Goal: Task Accomplishment & Management: Manage account settings

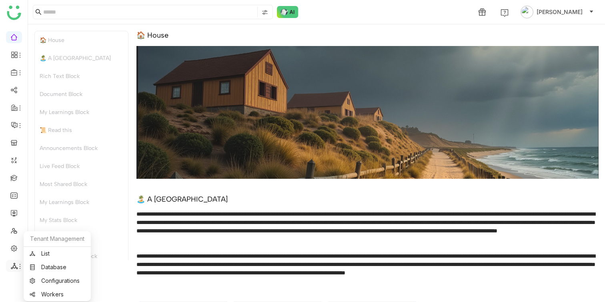
click at [15, 263] on icon at bounding box center [14, 266] width 7 height 7
click at [5, 247] on ul at bounding box center [14, 152] width 28 height 252
click at [12, 249] on link at bounding box center [13, 248] width 7 height 7
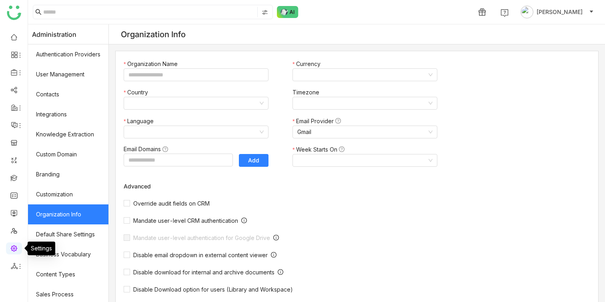
type input "*******"
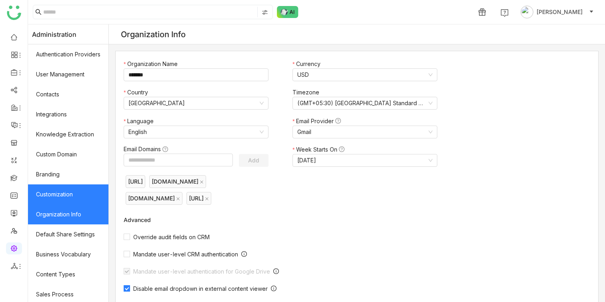
click at [87, 185] on link "Customization" at bounding box center [68, 194] width 80 height 20
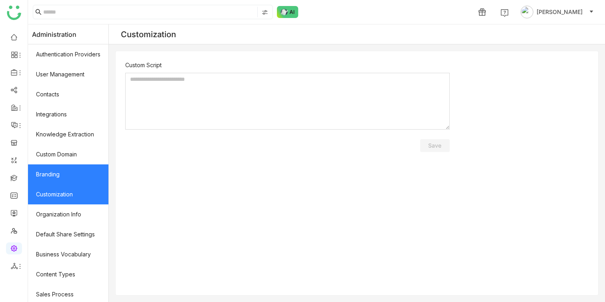
click at [65, 167] on link "Branding" at bounding box center [68, 174] width 80 height 20
click at [65, 166] on link "Branding" at bounding box center [68, 174] width 80 height 20
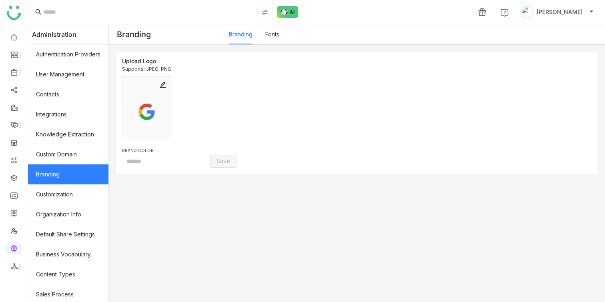
type input "*******"
click at [163, 159] on input "*******" at bounding box center [154, 161] width 64 height 12
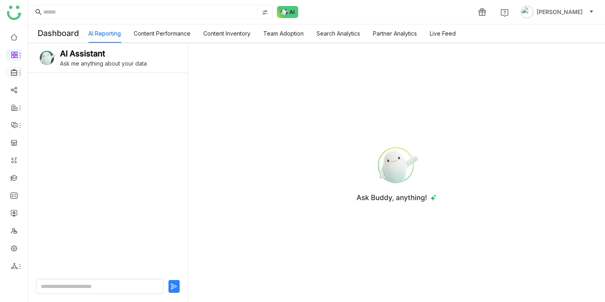
click at [15, 68] on li at bounding box center [14, 72] width 16 height 12
click at [15, 69] on icon at bounding box center [14, 72] width 7 height 7
click at [45, 108] on link "Template" at bounding box center [56, 105] width 52 height 6
click at [45, 117] on div at bounding box center [108, 172] width 160 height 198
click at [18, 75] on icon at bounding box center [20, 73] width 6 height 6
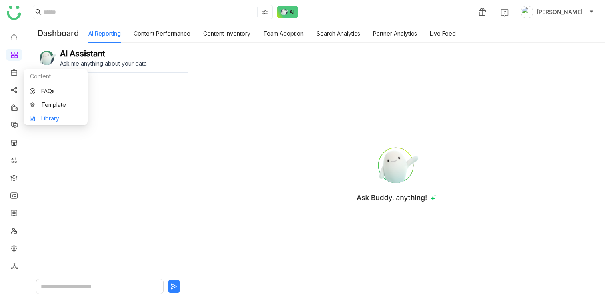
click at [44, 116] on link "Library" at bounding box center [56, 119] width 52 height 6
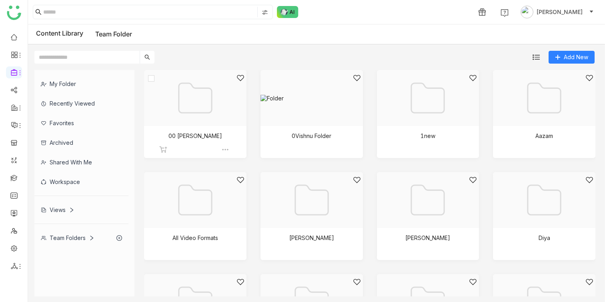
click at [218, 119] on div at bounding box center [192, 108] width 89 height 68
click at [289, 95] on div at bounding box center [309, 108] width 89 height 68
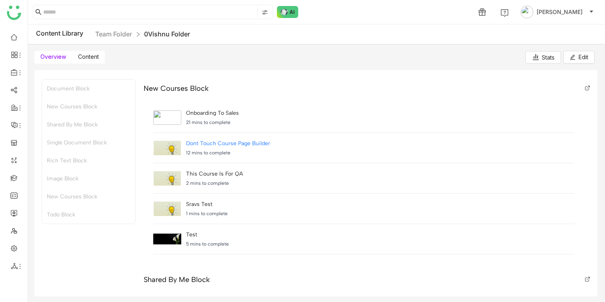
scroll to position [103, 0]
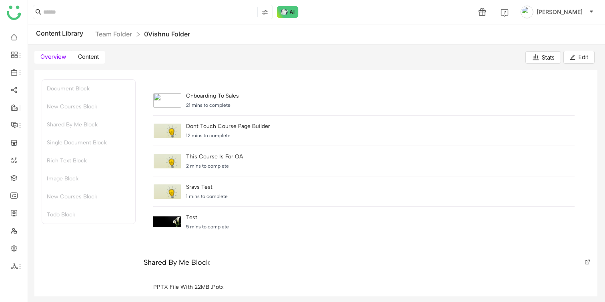
click at [83, 62] on label "Content" at bounding box center [88, 57] width 33 height 13
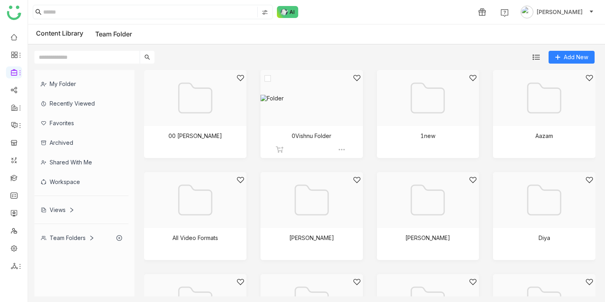
click at [341, 148] on img at bounding box center [342, 150] width 8 height 8
click at [367, 208] on li "Edit" at bounding box center [375, 208] width 68 height 13
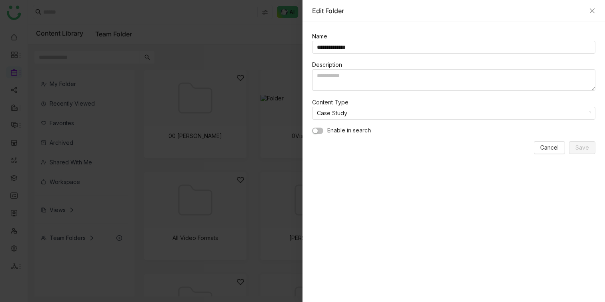
click at [319, 130] on button "button" at bounding box center [317, 131] width 11 height 6
click at [339, 117] on nz-select-item "Case Study" at bounding box center [454, 113] width 274 height 12
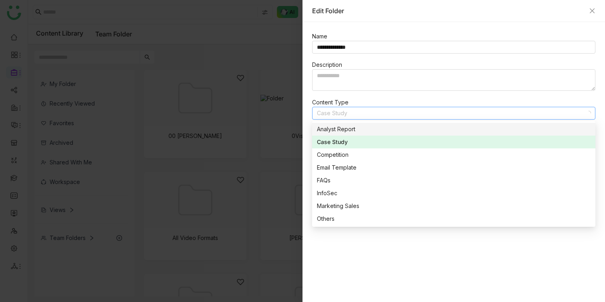
click at [351, 132] on div "Analyst Report" at bounding box center [454, 129] width 274 height 9
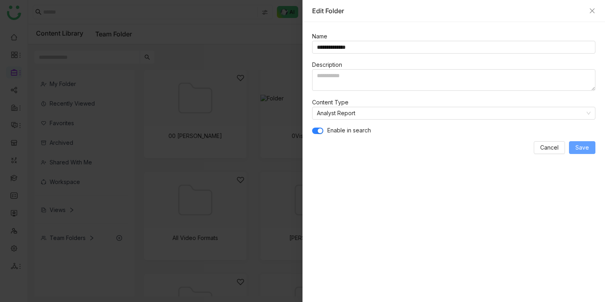
click at [579, 146] on span "Save" at bounding box center [582, 147] width 14 height 9
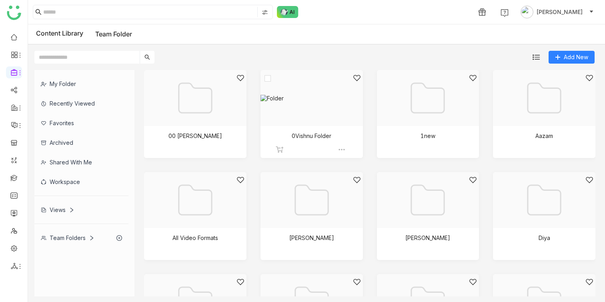
click at [291, 95] on div at bounding box center [309, 108] width 89 height 68
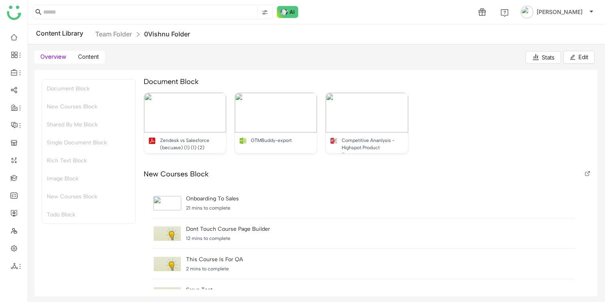
click at [94, 51] on label "Content" at bounding box center [88, 57] width 33 height 13
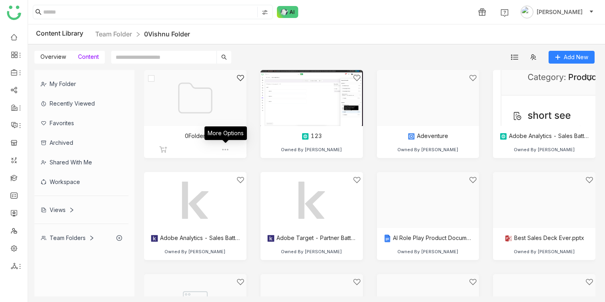
click at [227, 148] on img at bounding box center [225, 150] width 8 height 8
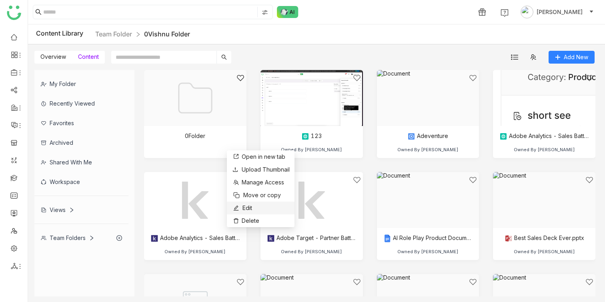
click at [246, 207] on span "Edit" at bounding box center [248, 208] width 10 height 9
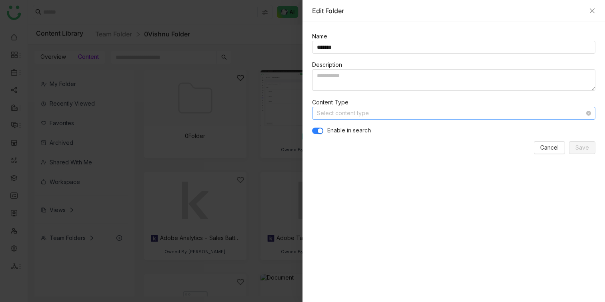
click at [354, 115] on input at bounding box center [451, 113] width 268 height 12
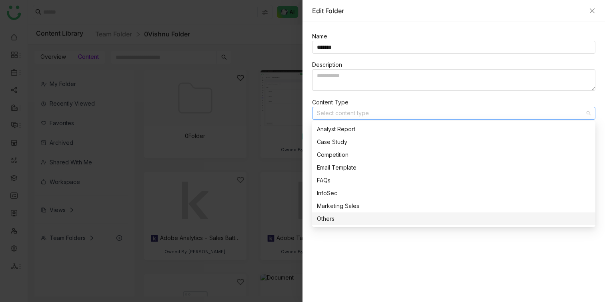
click at [357, 255] on div "Name ******* Description Content Type Select content type Enable in search Canc…" at bounding box center [454, 162] width 303 height 280
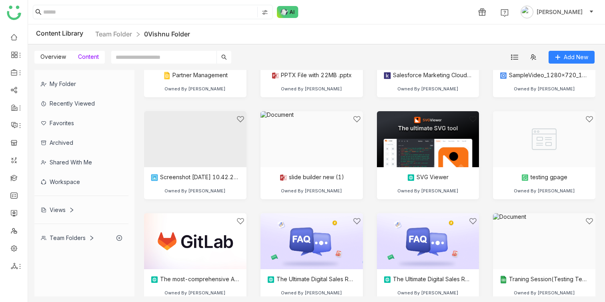
scroll to position [1200, 0]
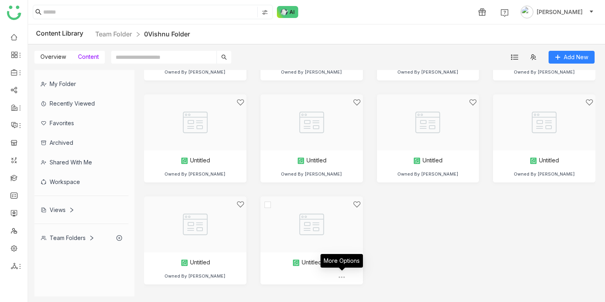
click at [343, 277] on img at bounding box center [342, 277] width 8 height 8
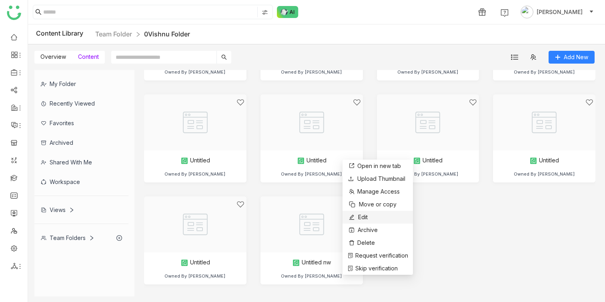
click at [371, 216] on li "Edit" at bounding box center [378, 217] width 70 height 13
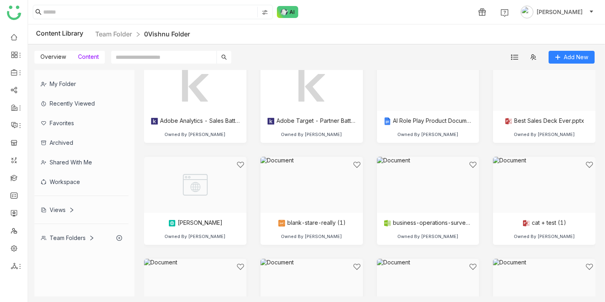
scroll to position [198, 0]
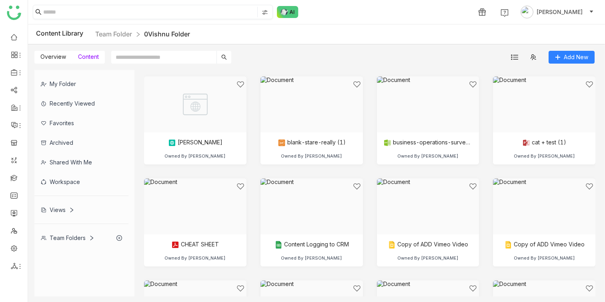
click at [196, 15] on input at bounding box center [149, 12] width 213 height 10
click at [207, 15] on input "**********" at bounding box center [150, 12] width 214 height 10
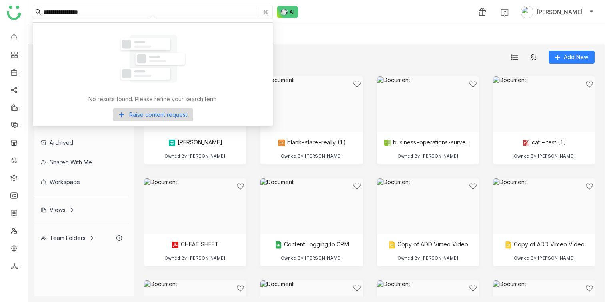
type input "**********"
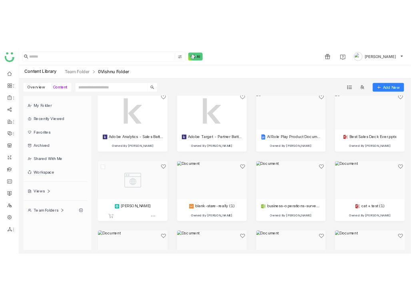
scroll to position [0, 0]
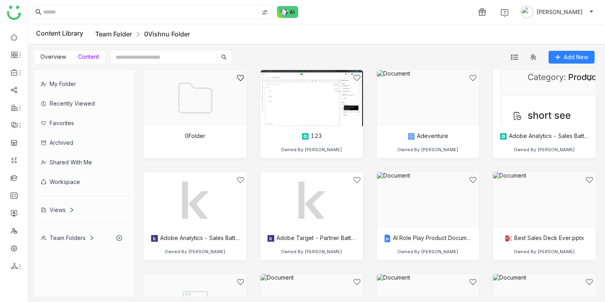
click at [122, 34] on link "Team Folder" at bounding box center [113, 34] width 37 height 8
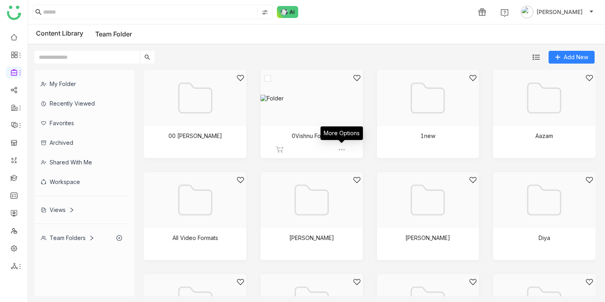
click at [343, 150] on img at bounding box center [342, 150] width 8 height 8
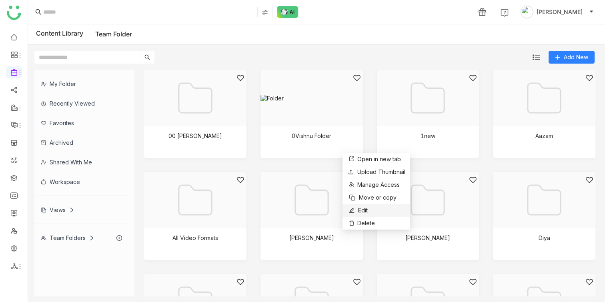
click at [359, 208] on span "Edit" at bounding box center [363, 210] width 10 height 9
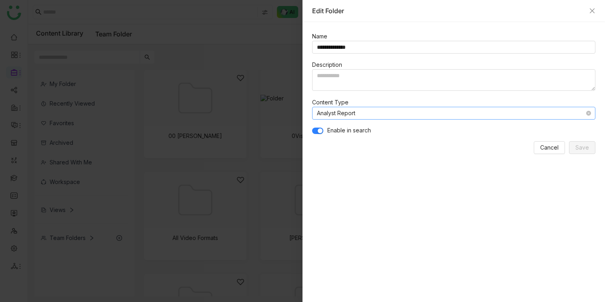
click at [331, 114] on nz-select-item "Analyst Report" at bounding box center [454, 113] width 274 height 12
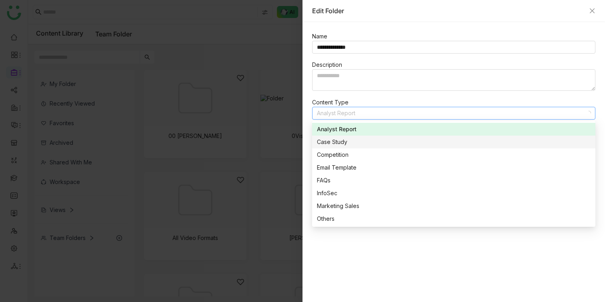
click at [337, 144] on div "Case Study" at bounding box center [454, 142] width 274 height 9
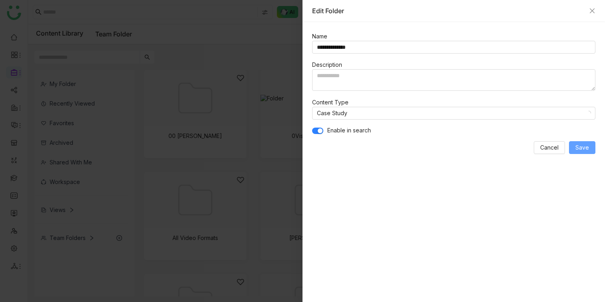
click at [583, 151] on span "Save" at bounding box center [582, 147] width 14 height 9
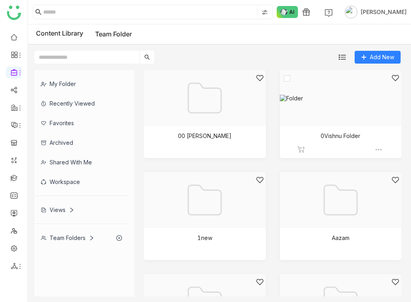
click at [306, 118] on div at bounding box center [338, 108] width 108 height 68
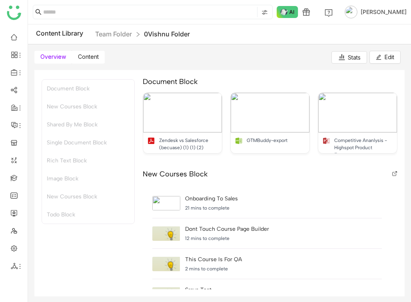
click at [96, 66] on div "My Folder Recently Viewed Favorites Archived Shared with me Workspace Views Tea…" at bounding box center [219, 183] width 383 height 239
click at [93, 61] on label "Content" at bounding box center [88, 57] width 33 height 13
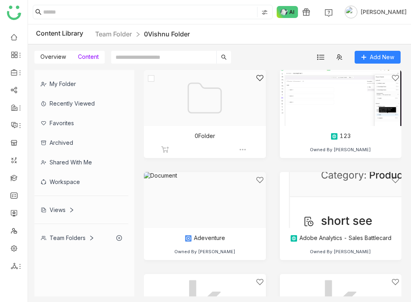
click at [247, 150] on div at bounding box center [244, 150] width 10 height 8
click at [241, 148] on img at bounding box center [243, 150] width 8 height 8
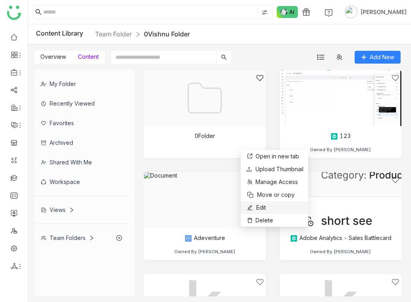
click at [261, 205] on span "Edit" at bounding box center [262, 207] width 10 height 9
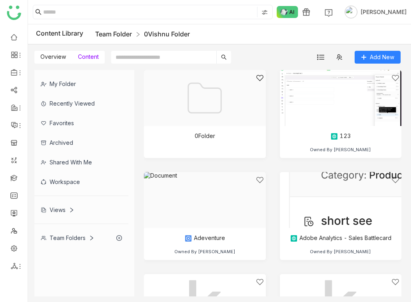
click at [125, 34] on link "Team Folder" at bounding box center [113, 34] width 37 height 8
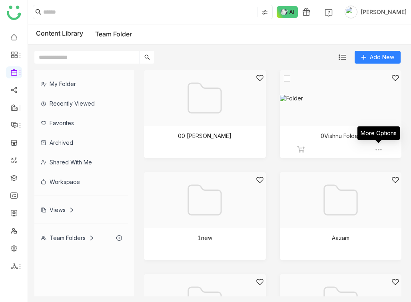
click at [379, 151] on img at bounding box center [379, 150] width 8 height 8
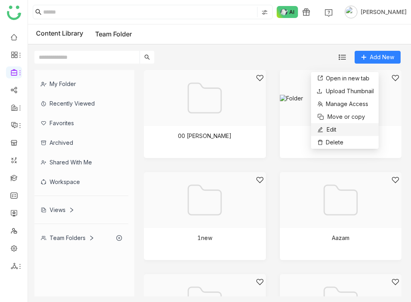
click at [348, 128] on li "Edit" at bounding box center [345, 129] width 68 height 13
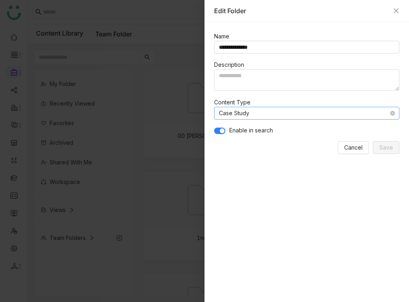
click at [284, 112] on nz-select-item "Case Study" at bounding box center [307, 113] width 176 height 12
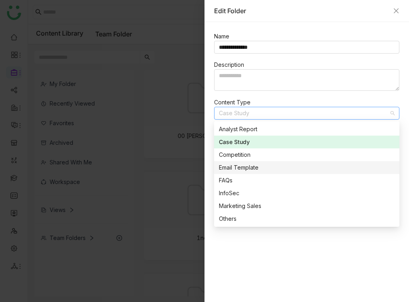
drag, startPoint x: 270, startPoint y: 133, endPoint x: 269, endPoint y: 168, distance: 34.4
click at [269, 168] on div "Analyst Report Case Study Competition Email Template FAQs InfoSec Marketing Sal…" at bounding box center [306, 225] width 185 height 205
click at [269, 168] on div "Email Template" at bounding box center [307, 167] width 176 height 9
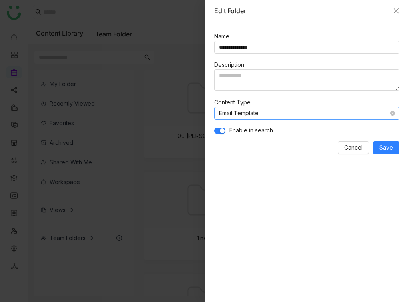
click at [283, 115] on nz-select-item "Email Template" at bounding box center [307, 113] width 176 height 12
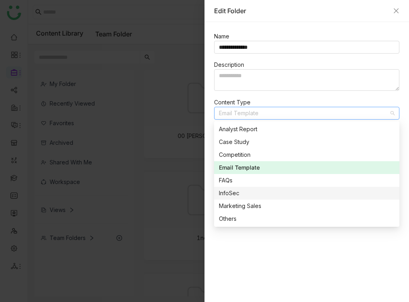
click at [266, 191] on div "InfoSec" at bounding box center [307, 193] width 176 height 9
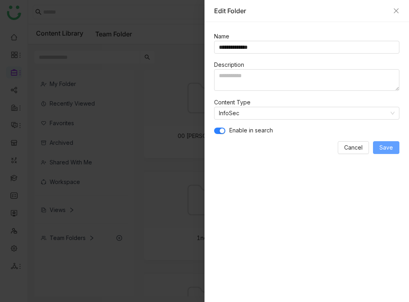
click at [393, 151] on button "Save" at bounding box center [386, 147] width 26 height 13
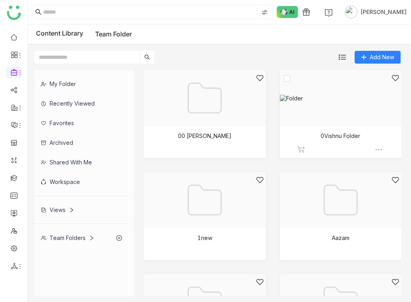
click at [321, 95] on div at bounding box center [338, 108] width 108 height 68
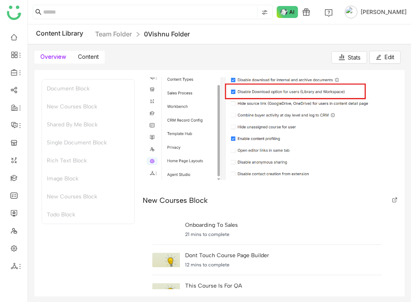
scroll to position [891, 0]
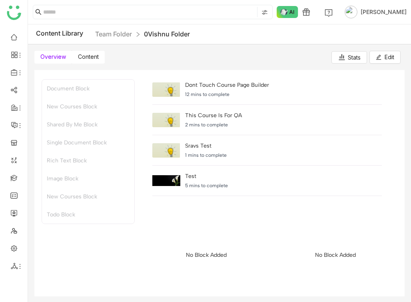
click at [96, 61] on label "Content" at bounding box center [88, 57] width 33 height 13
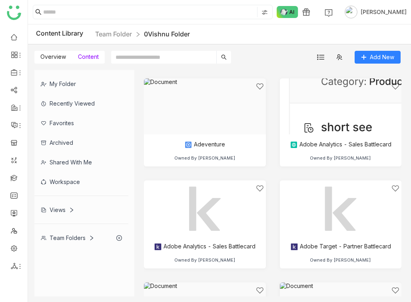
scroll to position [27, 0]
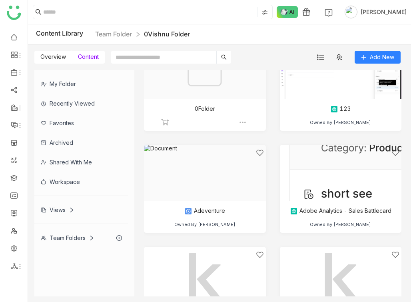
click at [230, 105] on div at bounding box center [202, 81] width 108 height 68
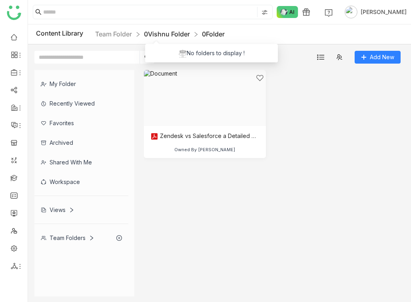
click at [175, 34] on link "0Vishnu Folder" at bounding box center [167, 34] width 46 height 8
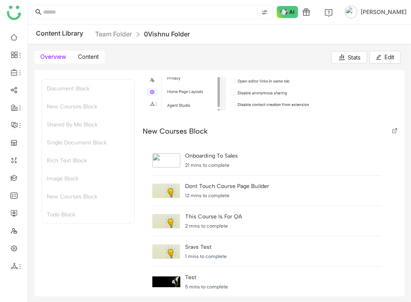
scroll to position [28, 0]
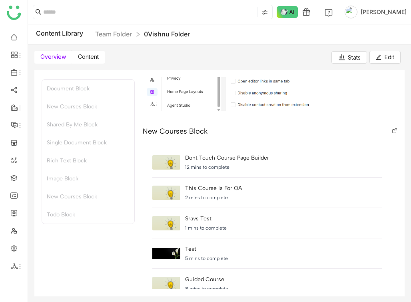
click at [102, 44] on div "Overview Content Stats Edit" at bounding box center [217, 53] width 379 height 19
click at [104, 31] on link "Team Folder" at bounding box center [113, 34] width 37 height 8
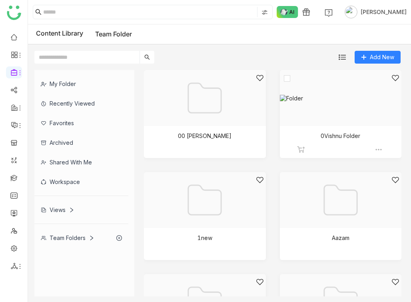
click at [336, 112] on div at bounding box center [338, 108] width 108 height 68
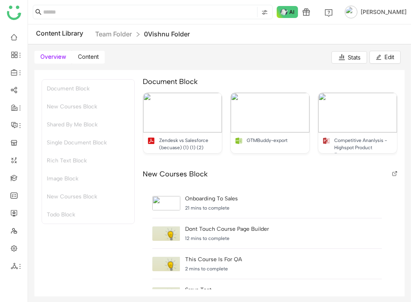
click at [86, 55] on span "Content" at bounding box center [88, 56] width 21 height 7
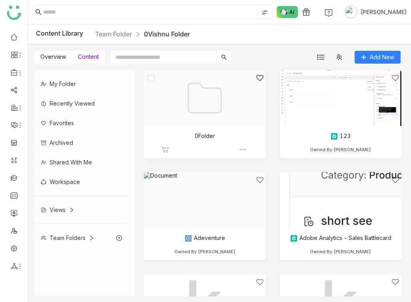
click at [245, 152] on img at bounding box center [243, 150] width 8 height 8
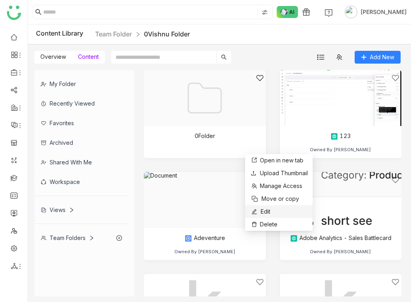
click at [271, 214] on span "Edit" at bounding box center [266, 211] width 10 height 9
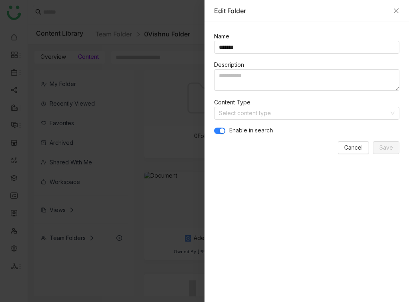
click at [132, 45] on div at bounding box center [204, 151] width 409 height 302
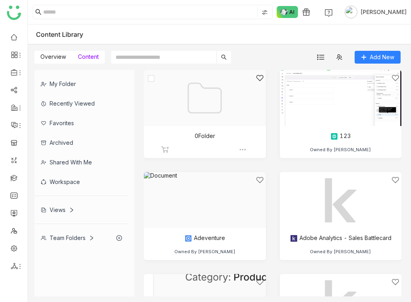
click at [244, 150] on img at bounding box center [243, 150] width 8 height 8
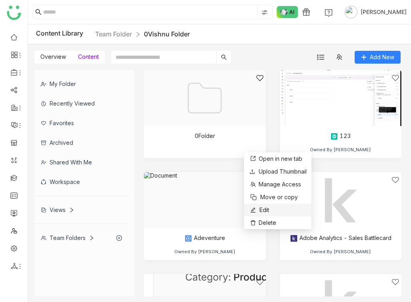
click at [273, 211] on li "Edit" at bounding box center [278, 210] width 68 height 13
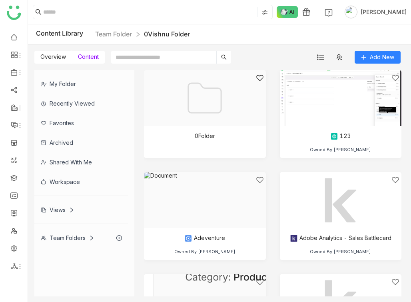
click at [142, 35] on nz-breadcrumb-item "Team Folder" at bounding box center [119, 34] width 49 height 7
click at [158, 30] on link "0Vishnu Folder" at bounding box center [167, 34] width 46 height 8
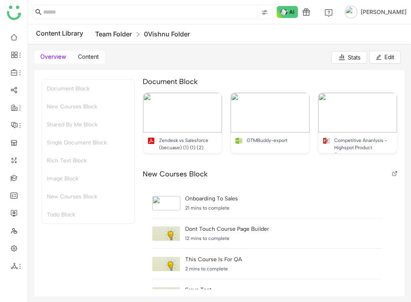
click at [120, 37] on link "Team Folder" at bounding box center [113, 34] width 37 height 8
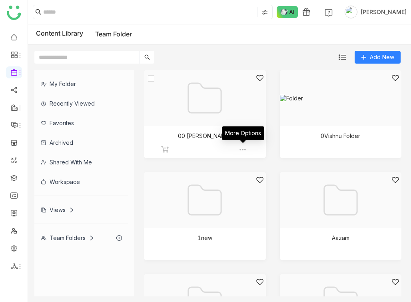
click at [243, 148] on img at bounding box center [243, 150] width 8 height 8
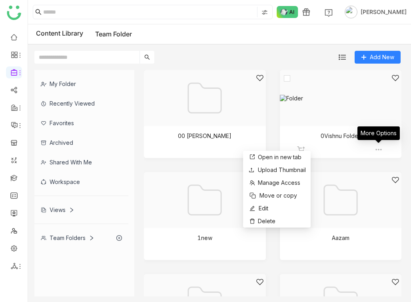
click at [377, 146] on img at bounding box center [379, 150] width 8 height 8
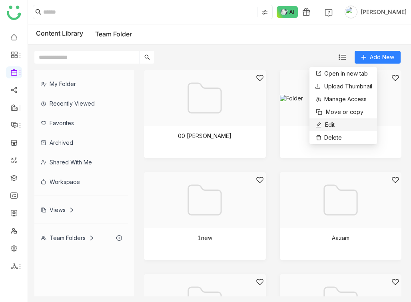
click at [356, 130] on li "Edit" at bounding box center [344, 124] width 68 height 13
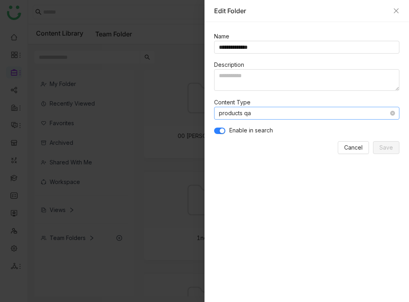
click at [316, 114] on nz-select-item "products qa" at bounding box center [307, 113] width 176 height 12
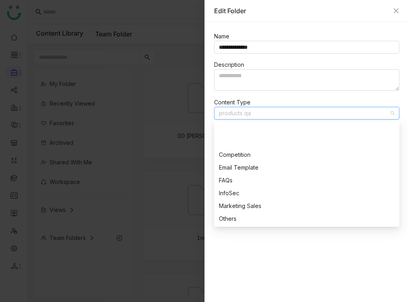
scroll to position [128, 0]
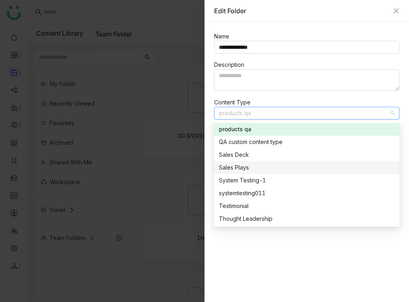
click at [311, 166] on div "Sales Plays" at bounding box center [307, 167] width 176 height 9
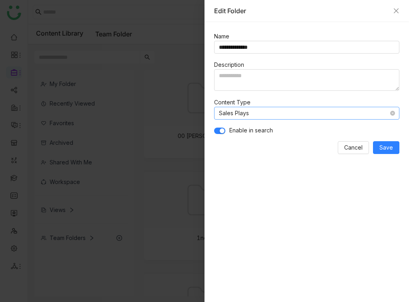
click at [317, 114] on nz-select-item "Sales Plays" at bounding box center [307, 113] width 176 height 12
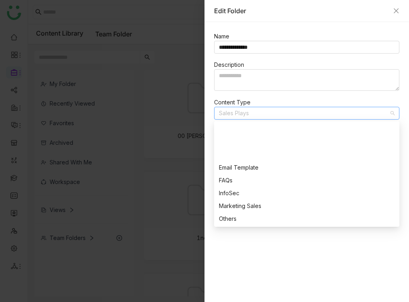
scroll to position [141, 0]
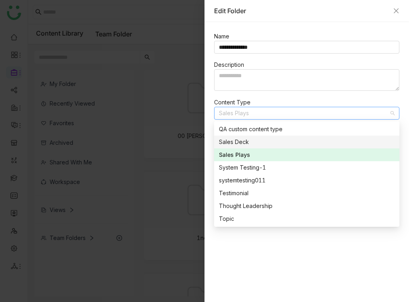
click at [311, 144] on div "Sales Deck" at bounding box center [307, 142] width 176 height 9
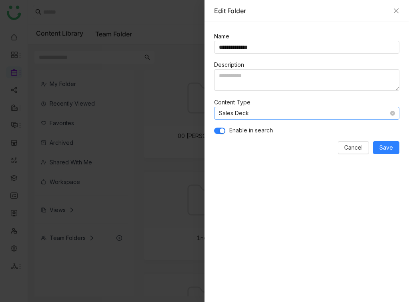
click at [358, 113] on nz-select-item "Sales Deck" at bounding box center [307, 113] width 176 height 12
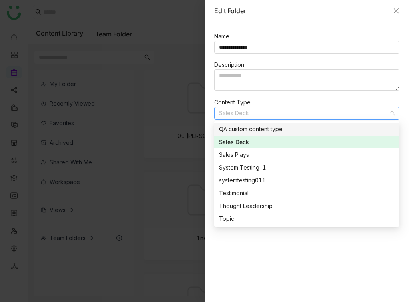
click at [352, 125] on div "QA custom content type" at bounding box center [307, 129] width 176 height 9
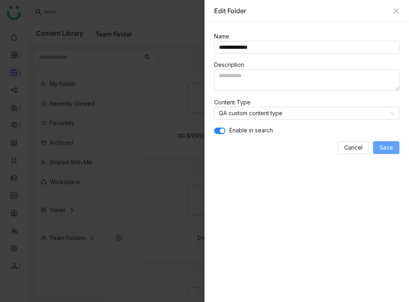
click at [394, 148] on button "Save" at bounding box center [386, 147] width 26 height 13
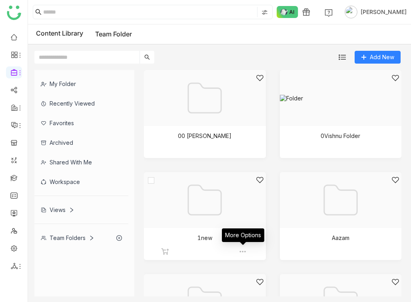
click at [241, 252] on img at bounding box center [243, 252] width 8 height 8
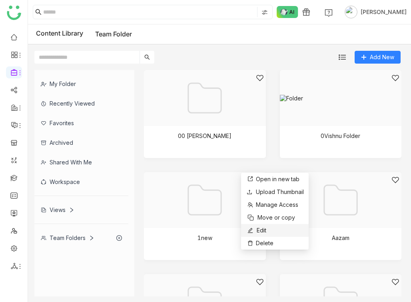
click at [252, 228] on icon at bounding box center [251, 231] width 6 height 6
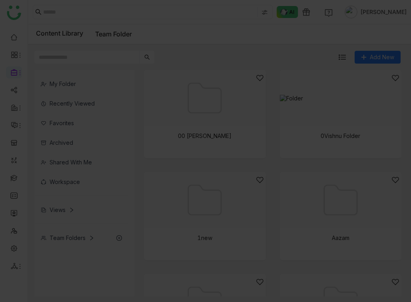
click at [228, 207] on div at bounding box center [202, 210] width 108 height 68
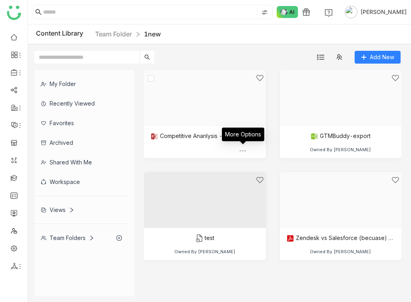
click at [244, 149] on img at bounding box center [243, 151] width 8 height 8
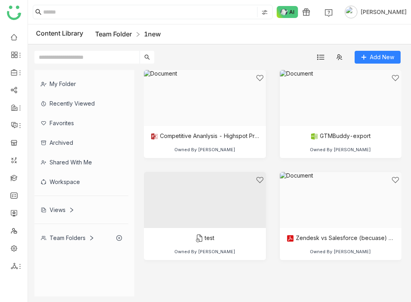
click at [124, 36] on link "Team Folder" at bounding box center [113, 34] width 37 height 8
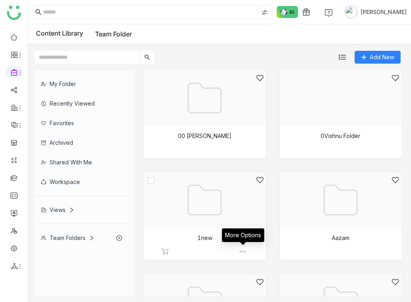
click at [242, 253] on img at bounding box center [243, 252] width 8 height 8
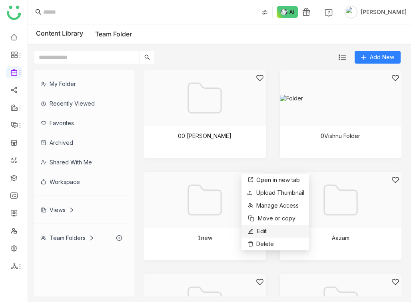
click at [255, 229] on button "Edit" at bounding box center [257, 232] width 20 height 10
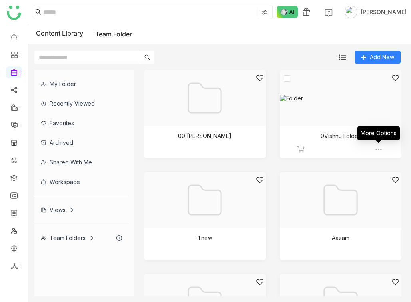
click at [375, 149] on img at bounding box center [379, 150] width 8 height 8
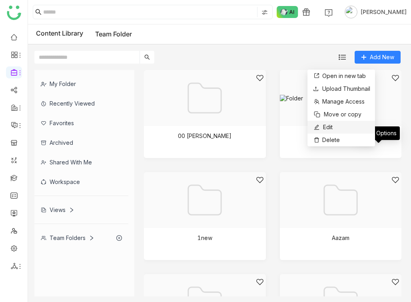
click at [361, 131] on li "Edit" at bounding box center [342, 127] width 68 height 13
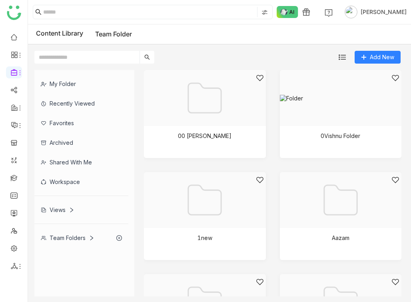
click at [329, 108] on div at bounding box center [338, 108] width 108 height 68
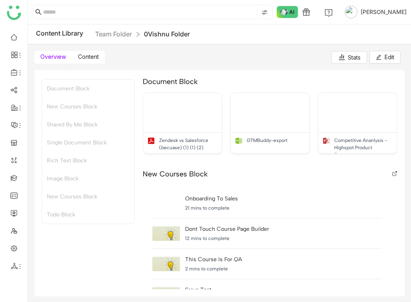
click at [92, 58] on span "Content" at bounding box center [88, 56] width 21 height 7
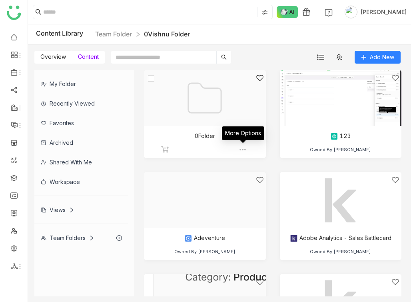
click at [247, 152] on img at bounding box center [243, 150] width 8 height 8
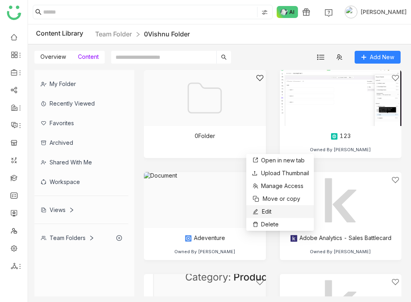
click at [272, 205] on li "Edit" at bounding box center [281, 211] width 68 height 13
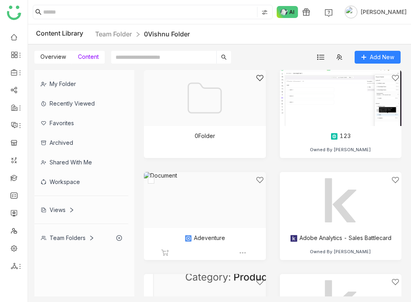
click at [242, 200] on div at bounding box center [202, 210] width 108 height 68
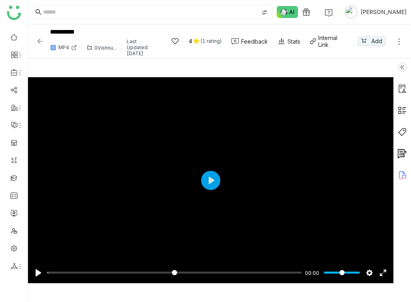
click at [407, 72] on img at bounding box center [403, 67] width 10 height 10
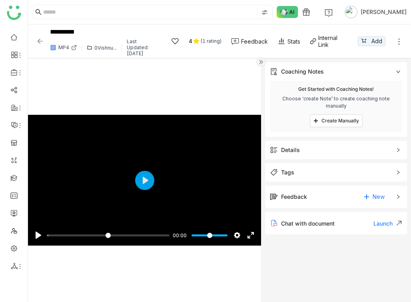
click at [364, 152] on span "Details" at bounding box center [330, 150] width 121 height 9
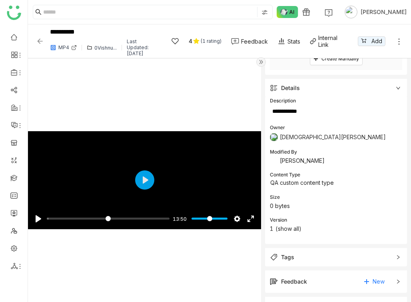
scroll to position [92, 0]
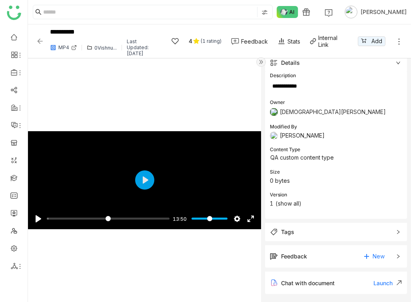
click at [41, 41] on img at bounding box center [40, 41] width 8 height 8
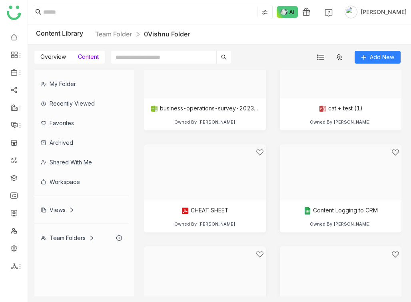
scroll to position [554, 0]
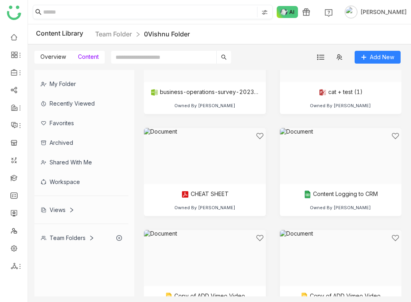
click at [168, 14] on input at bounding box center [149, 12] width 213 height 10
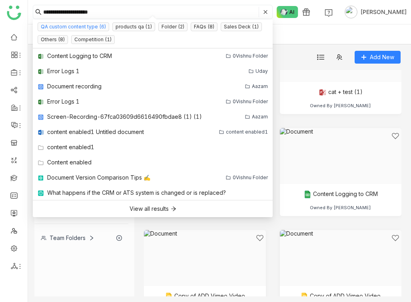
type input "**********"
click at [90, 27] on nz-tag "QA custom content type (6)" at bounding box center [74, 26] width 72 height 9
